Goal: Task Accomplishment & Management: Use online tool/utility

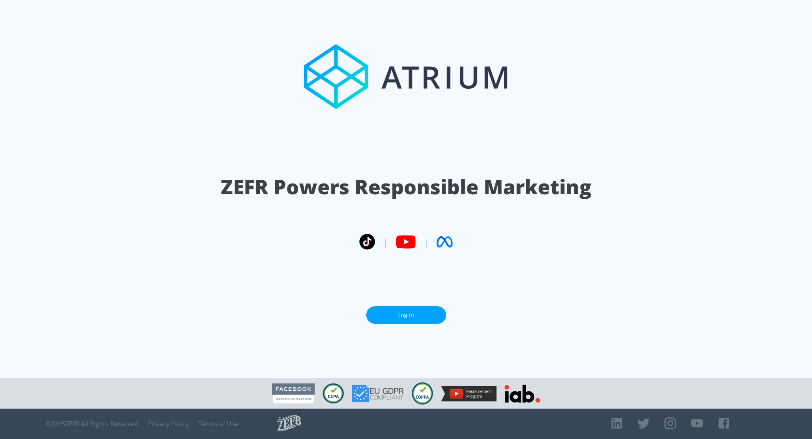
click at [413, 310] on link "Log In" at bounding box center [406, 315] width 80 height 18
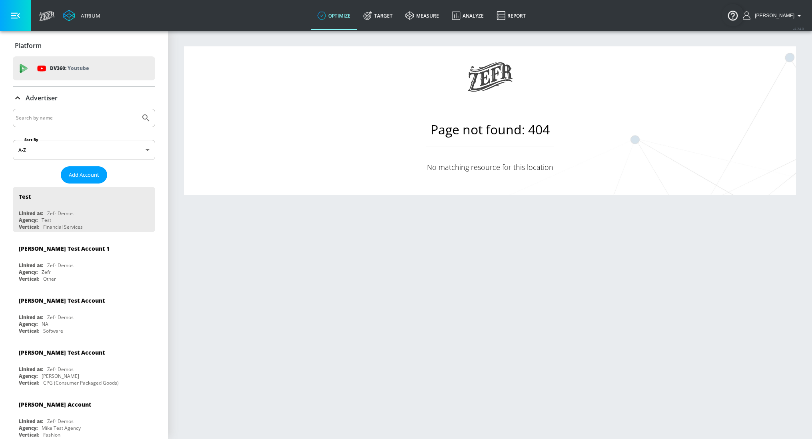
click at [61, 103] on div "Advertiser" at bounding box center [84, 98] width 142 height 22
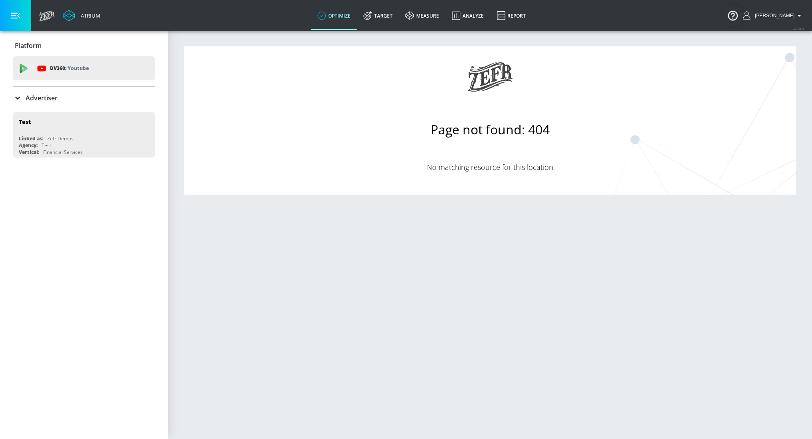
click at [66, 102] on div "Advertiser" at bounding box center [84, 98] width 142 height 10
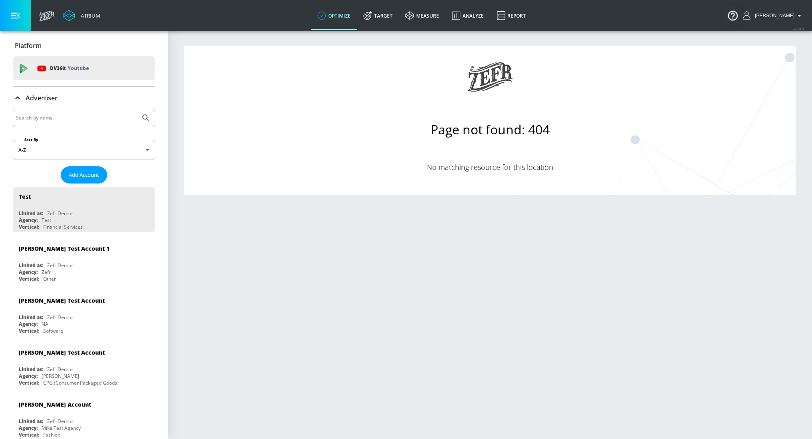
click at [69, 118] on input "Search by name" at bounding box center [76, 118] width 121 height 10
type input "n"
type input "mike"
click at [137, 109] on button "Submit Search" at bounding box center [146, 118] width 18 height 18
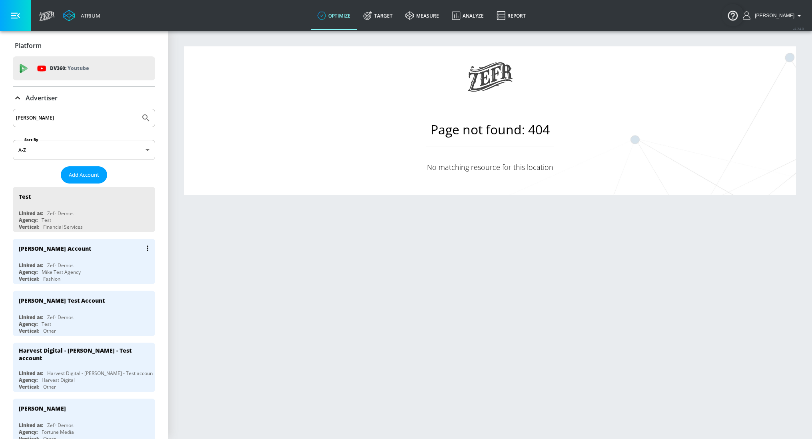
click at [62, 262] on div "Zefr Demos" at bounding box center [60, 265] width 26 height 7
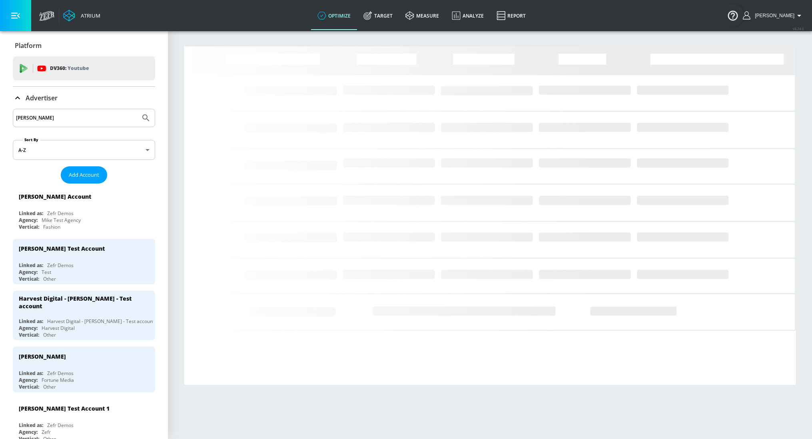
click at [101, 98] on div "Advertiser" at bounding box center [84, 98] width 142 height 10
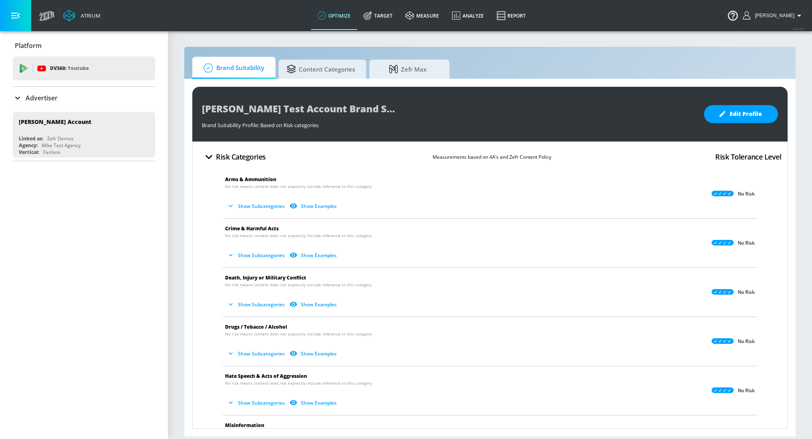
click at [72, 94] on div "Advertiser" at bounding box center [84, 98] width 142 height 10
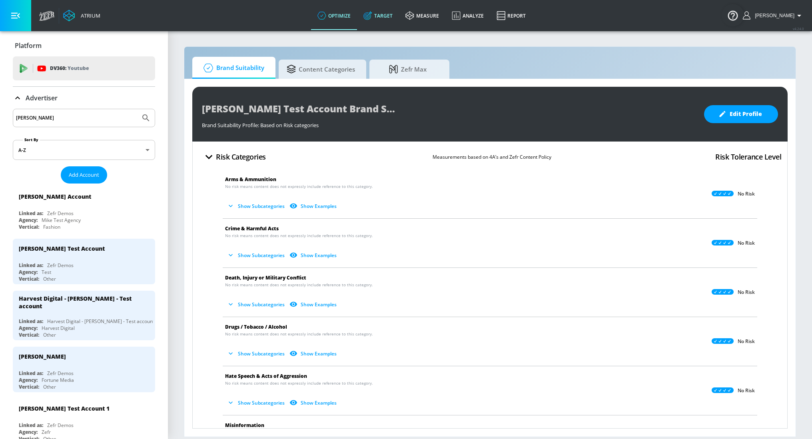
click at [385, 20] on link "Target" at bounding box center [378, 15] width 42 height 29
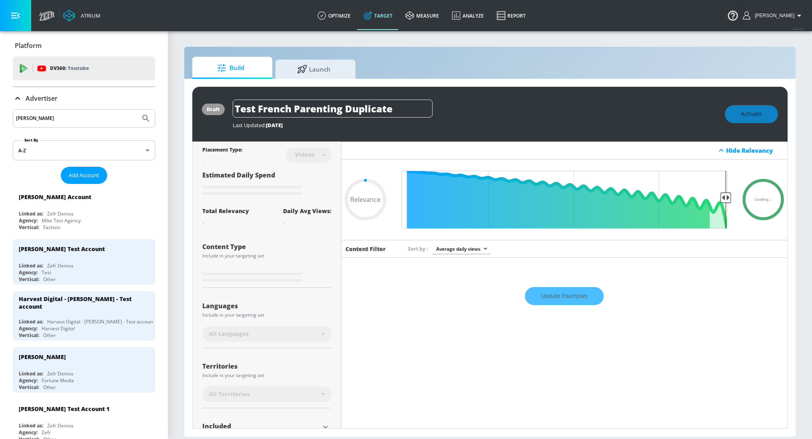
type input "0.75"
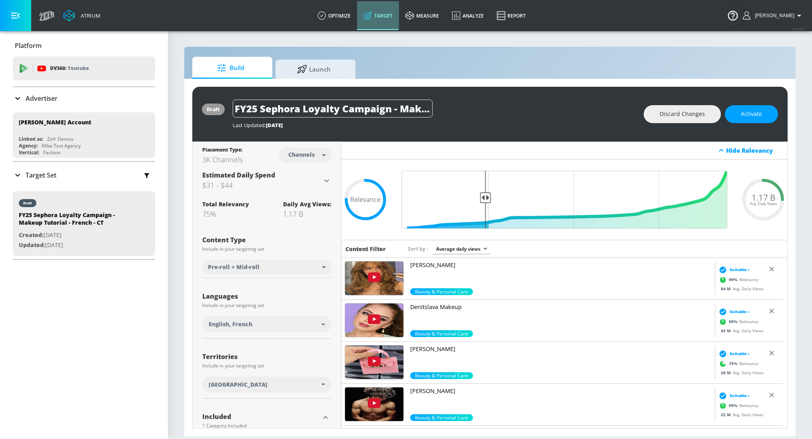
click at [392, 20] on link "Target" at bounding box center [378, 15] width 42 height 29
